Goal: Task Accomplishment & Management: Use online tool/utility

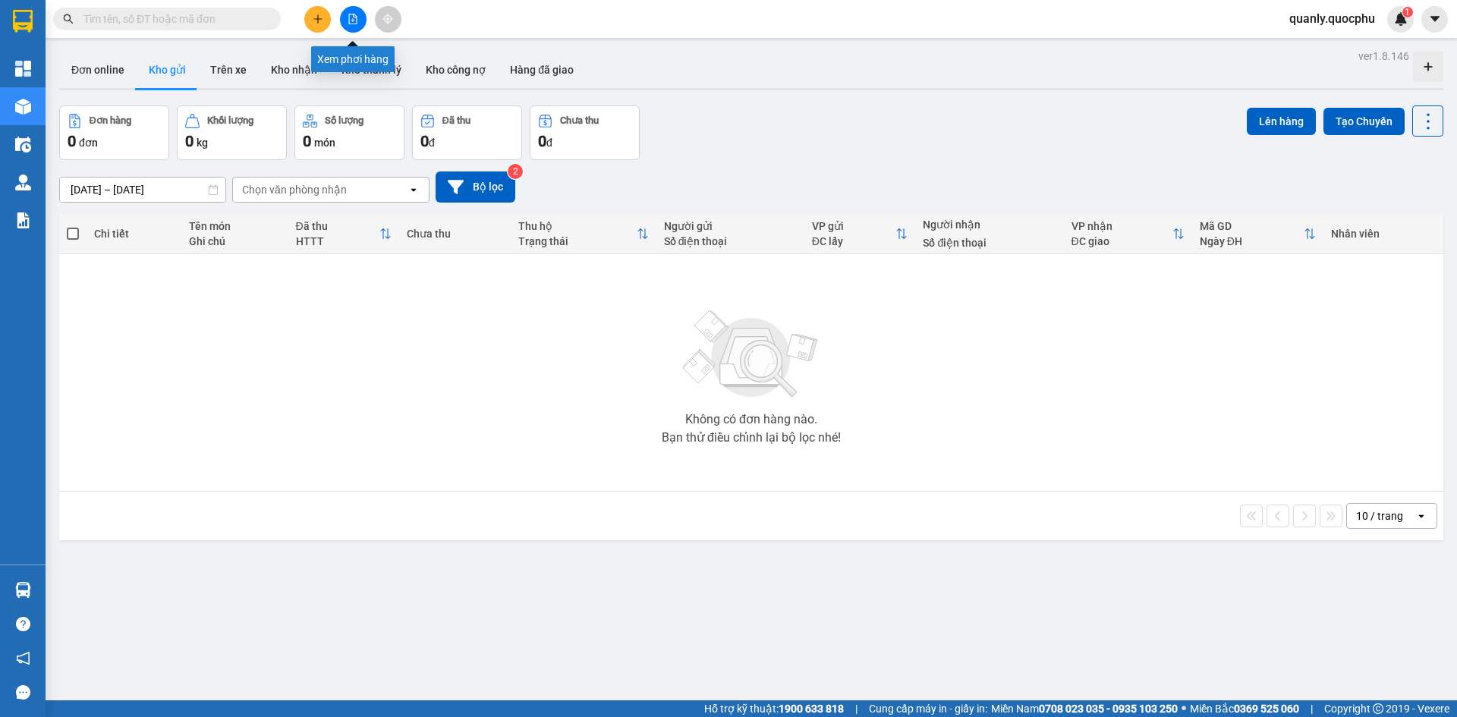
click at [359, 13] on button at bounding box center [353, 19] width 27 height 27
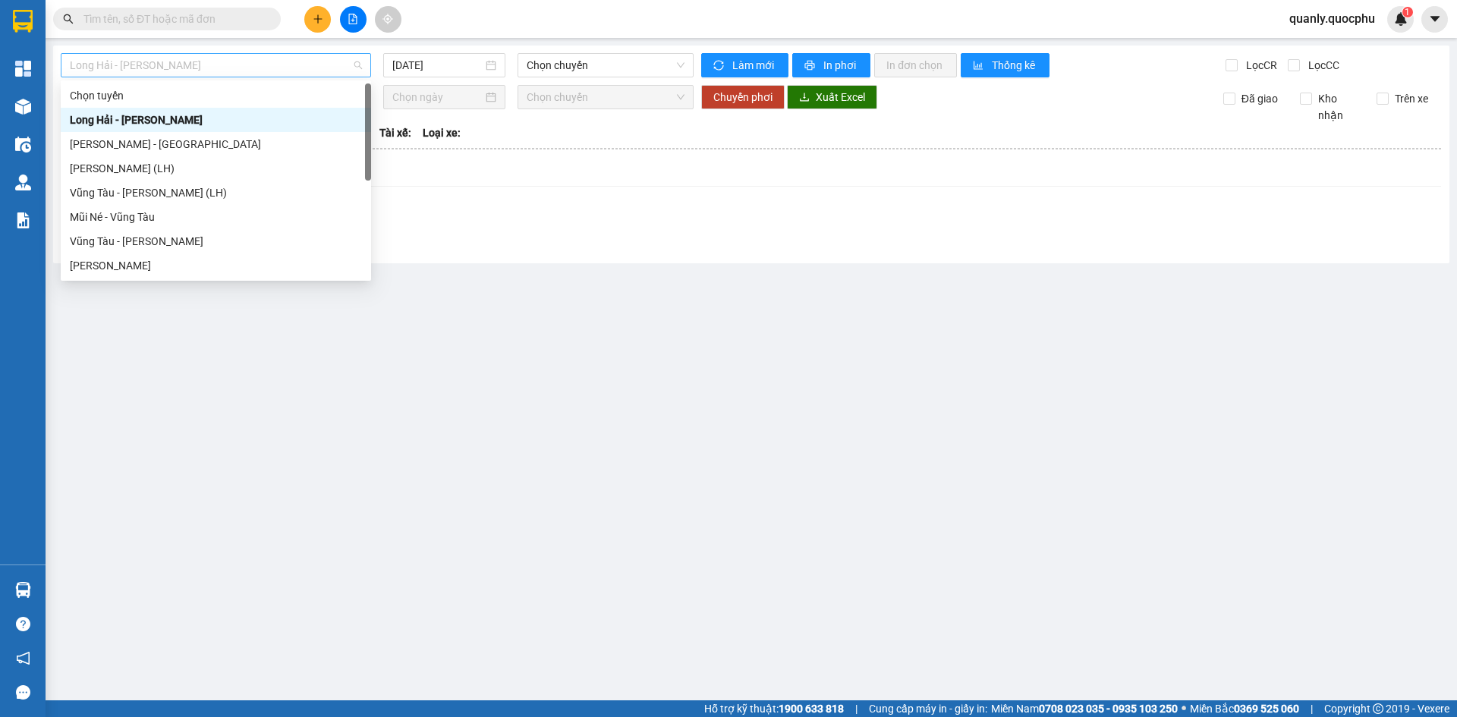
click at [199, 67] on span "Long Hải - [PERSON_NAME]" at bounding box center [216, 65] width 292 height 23
click at [147, 243] on div "Vũng Tàu - [PERSON_NAME]" at bounding box center [216, 241] width 292 height 17
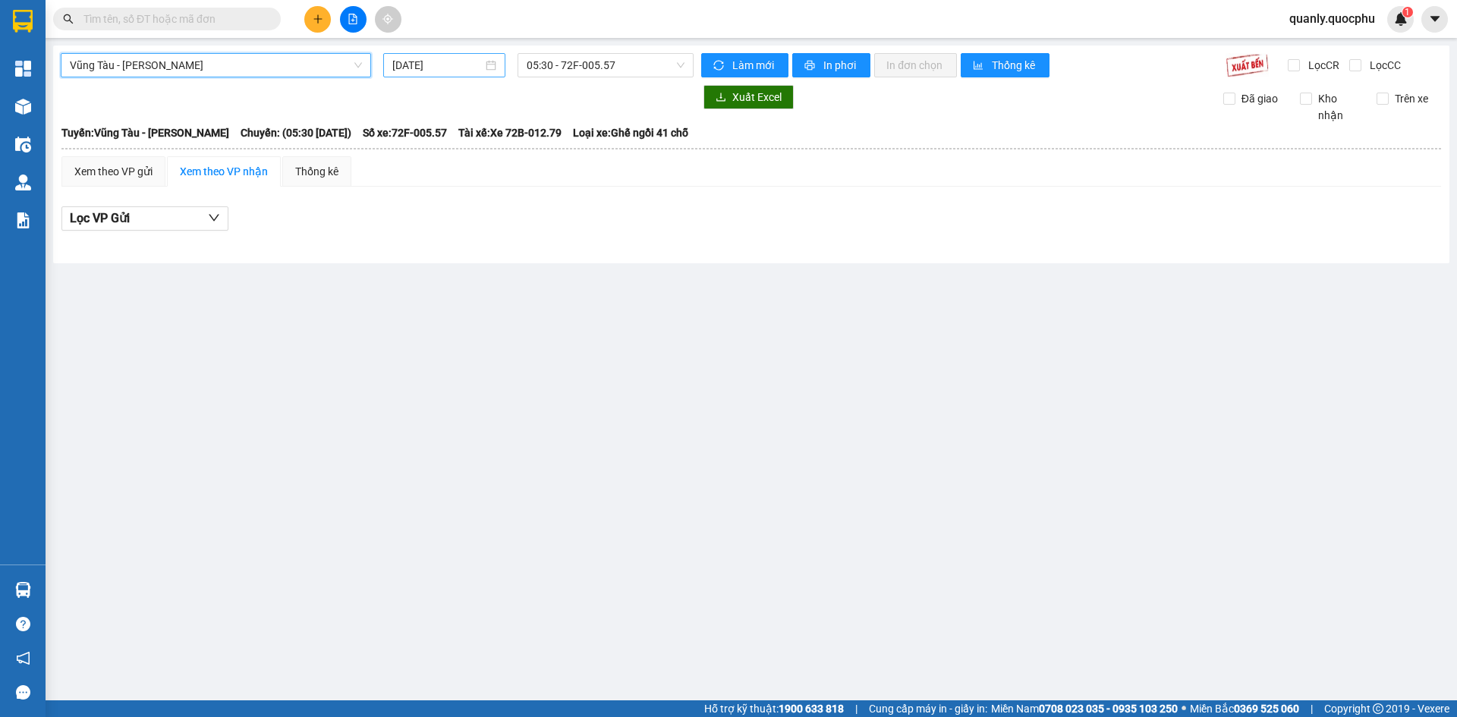
click at [459, 65] on input "[DATE]" at bounding box center [437, 65] width 90 height 17
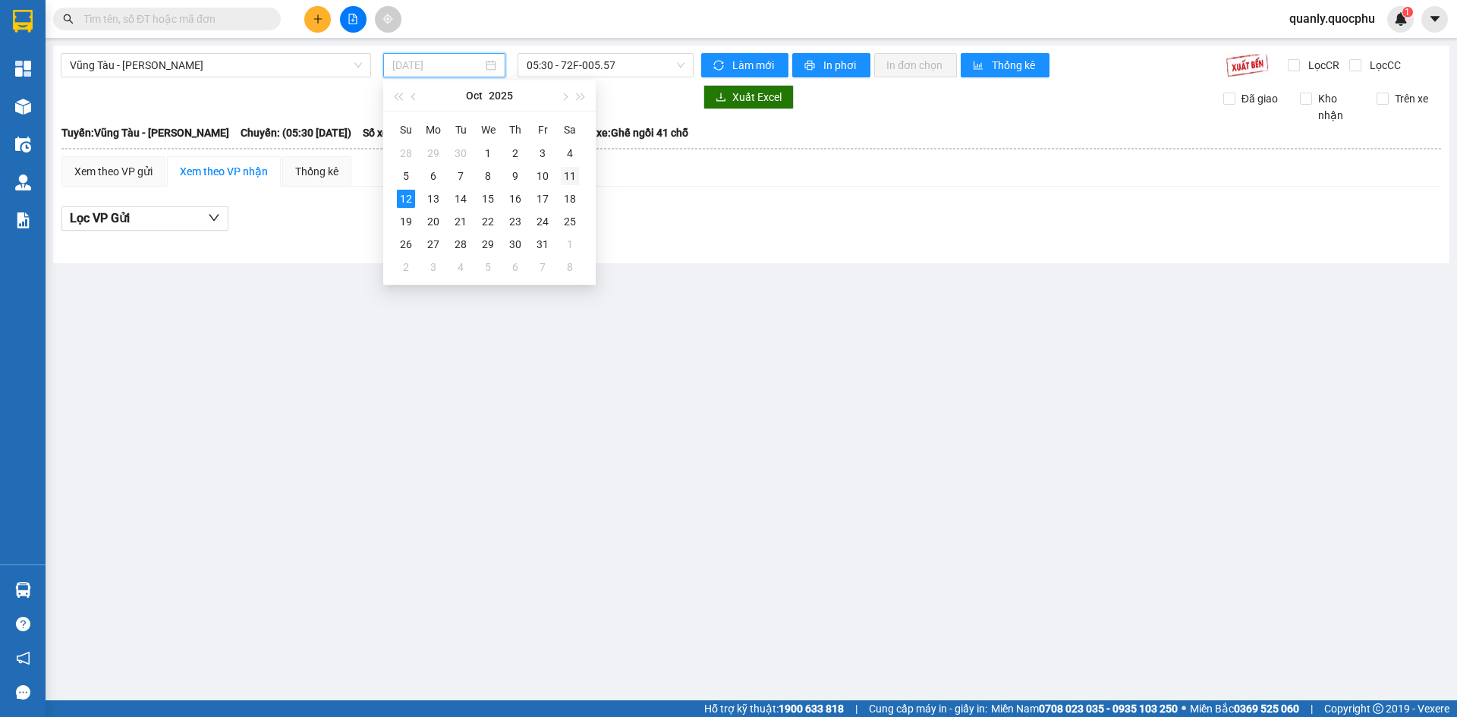
click at [574, 170] on div "11" at bounding box center [570, 176] width 18 height 18
type input "[DATE]"
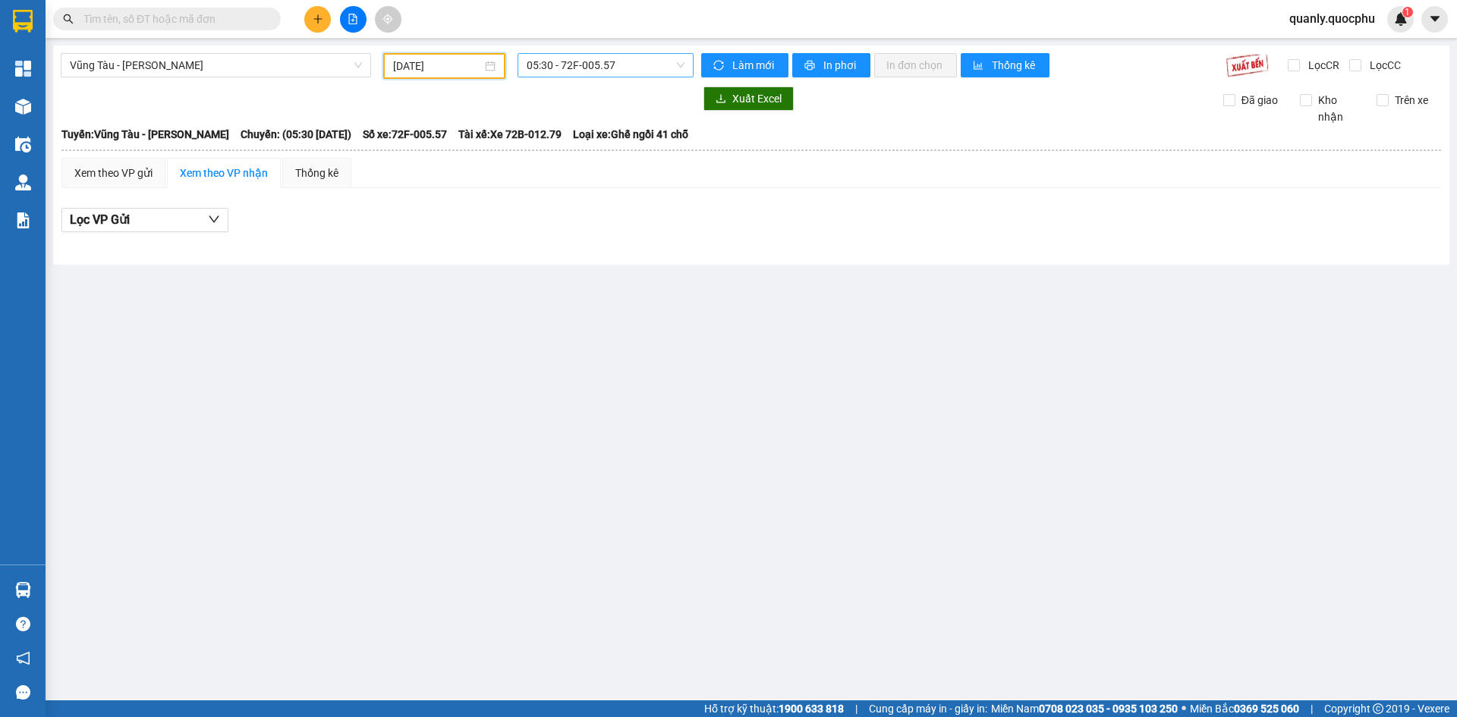
click at [638, 71] on span "05:30 - 72F-005.57" at bounding box center [606, 65] width 158 height 23
click at [609, 158] on div "17:00 - 51H-036.64" at bounding box center [586, 168] width 137 height 24
